Goal: Task Accomplishment & Management: Use online tool/utility

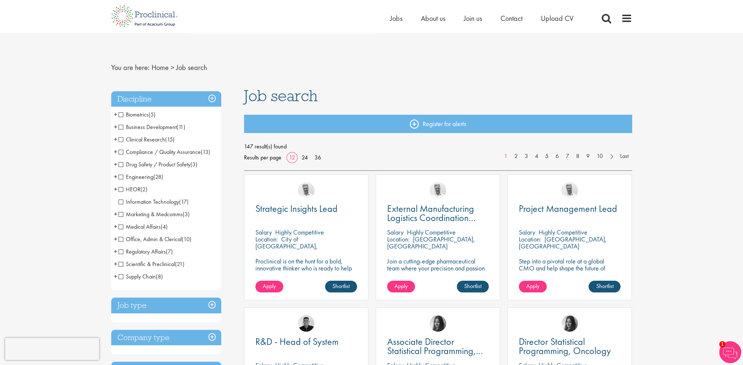
click at [405, 17] on ul "Home Jobs About us Join us Contact Upload CV" at bounding box center [491, 18] width 202 height 11
click at [396, 19] on span "Jobs" at bounding box center [396, 19] width 12 height 10
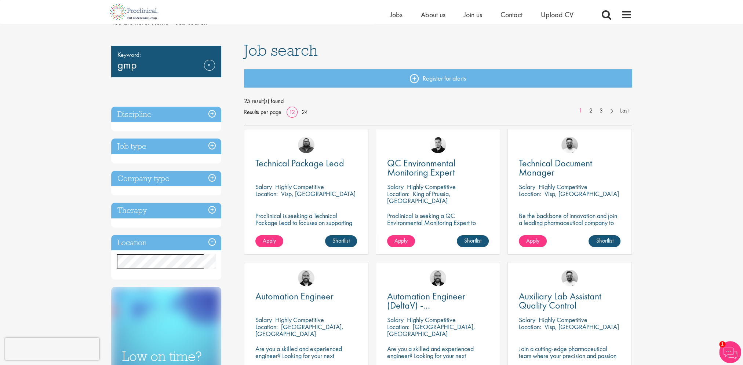
scroll to position [37, 0]
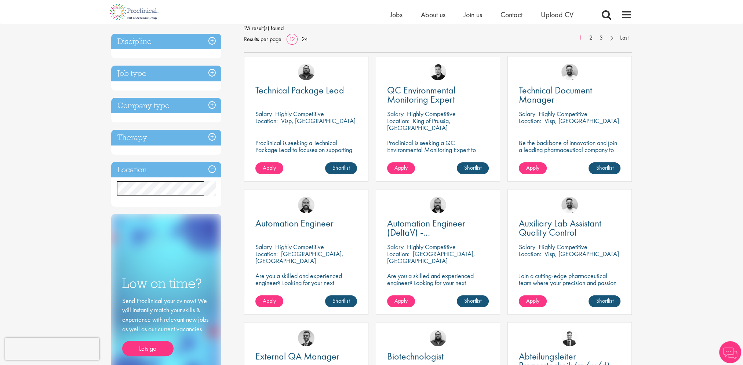
scroll to position [110, 0]
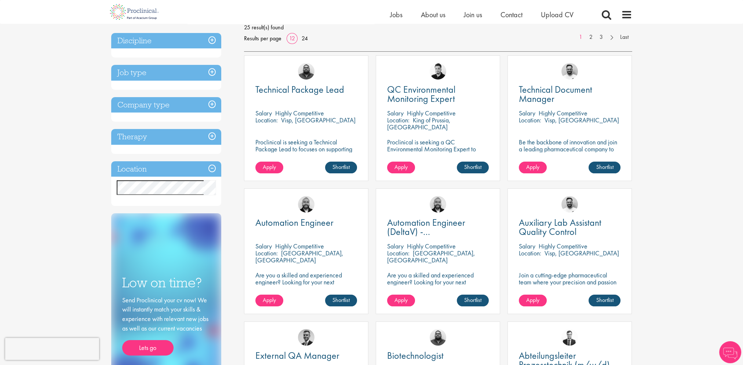
click at [224, 179] on div "Keyword: gmp Remove Discipline Compliance / Quality Assurance (6) - + Good Manu…" at bounding box center [172, 186] width 133 height 437
click at [207, 170] on h3 "Location" at bounding box center [166, 169] width 110 height 16
click at [210, 168] on h3 "Location" at bounding box center [166, 169] width 110 height 16
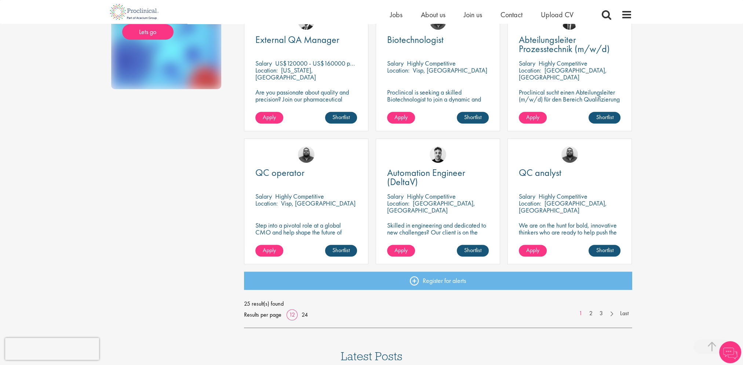
scroll to position [440, 0]
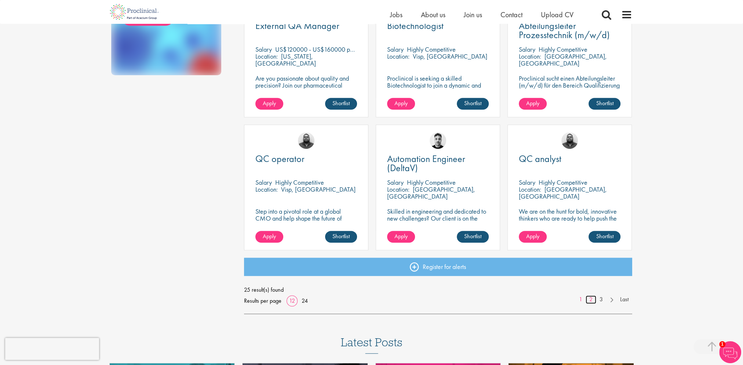
click at [590, 303] on link "2" at bounding box center [591, 300] width 11 height 8
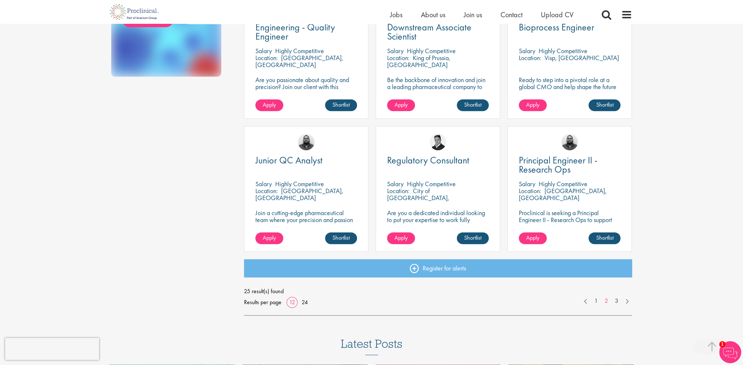
scroll to position [440, 0]
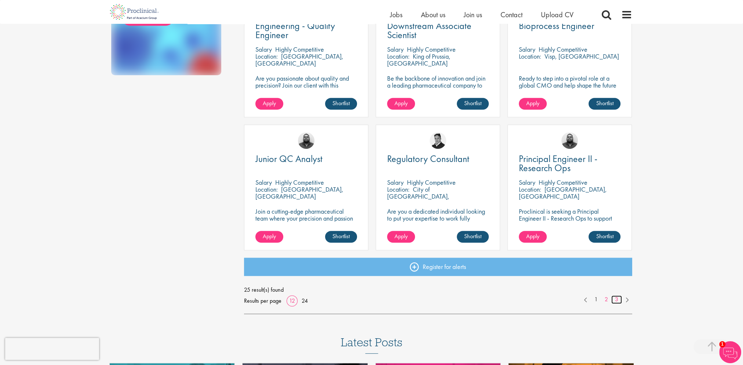
click at [614, 298] on link "3" at bounding box center [616, 300] width 11 height 8
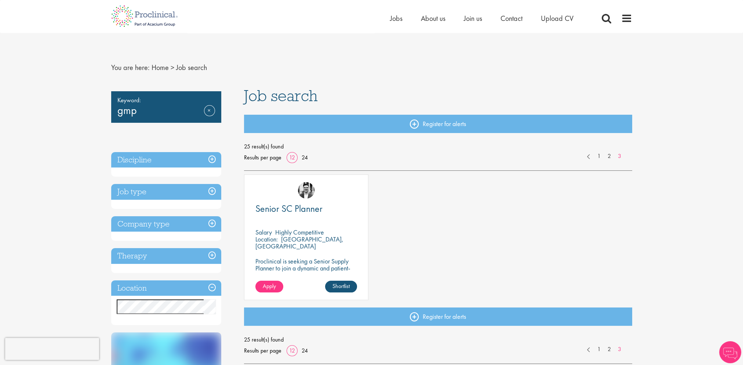
click at [384, 21] on div "Home Jobs About us Join us Contact Upload CV" at bounding box center [369, 14] width 527 height 28
click at [388, 22] on div "Home Jobs About us Join us Contact Upload CV" at bounding box center [369, 14] width 527 height 28
click at [399, 19] on span "Jobs" at bounding box center [396, 19] width 12 height 10
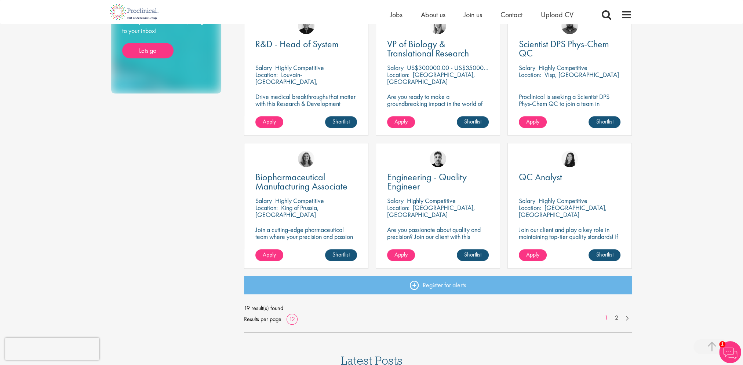
scroll to position [440, 0]
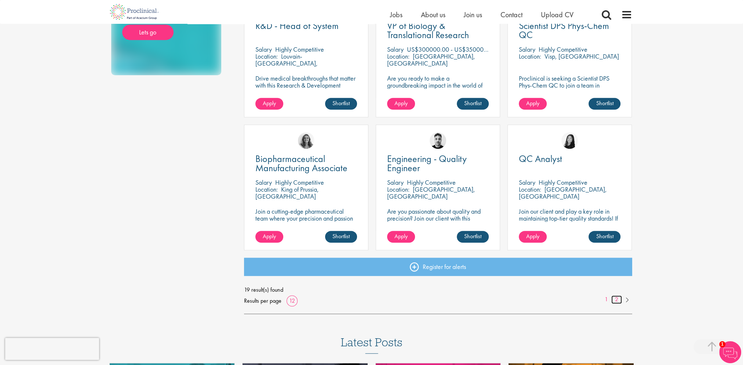
click at [619, 301] on link "2" at bounding box center [616, 300] width 11 height 8
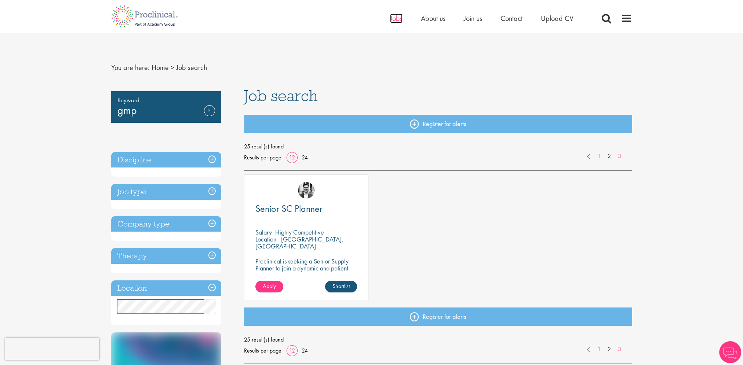
click at [394, 19] on span "Jobs" at bounding box center [396, 19] width 12 height 10
